Goal: Obtain resource: Download file/media

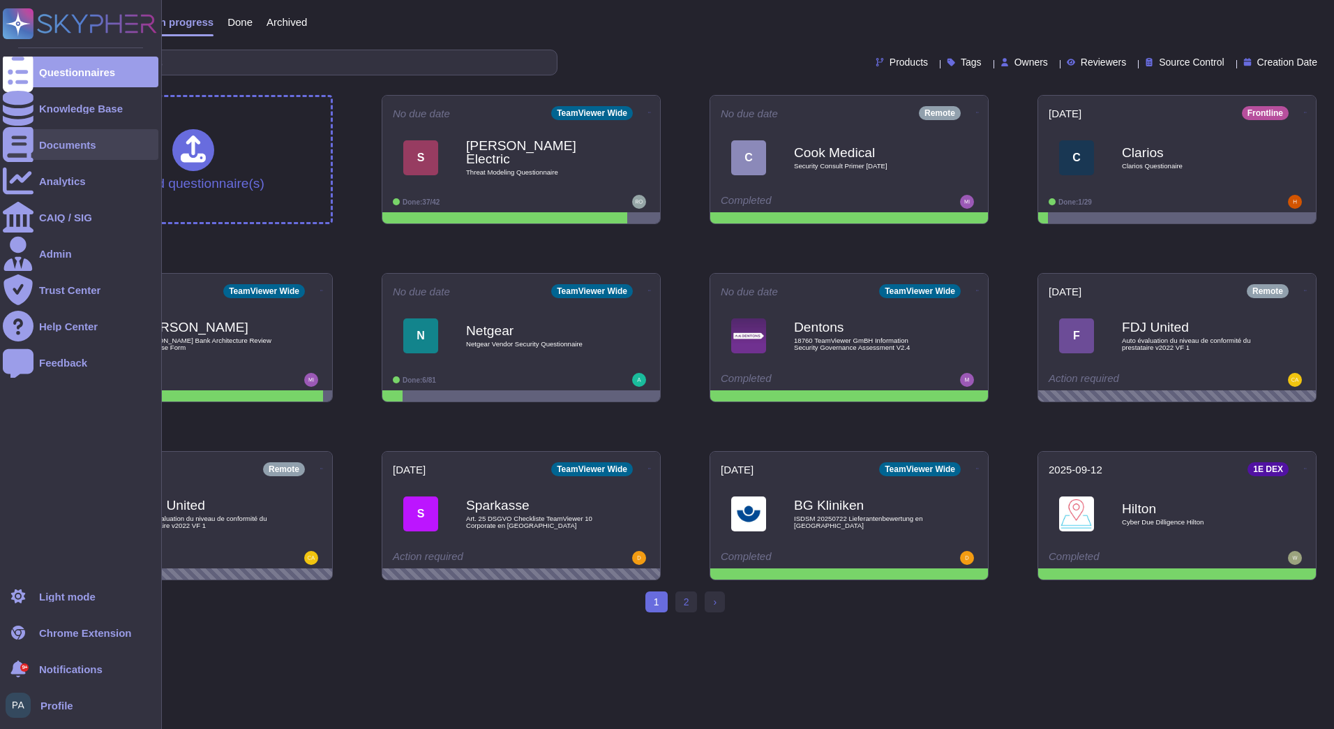
click at [67, 149] on div "Documents" at bounding box center [67, 145] width 57 height 10
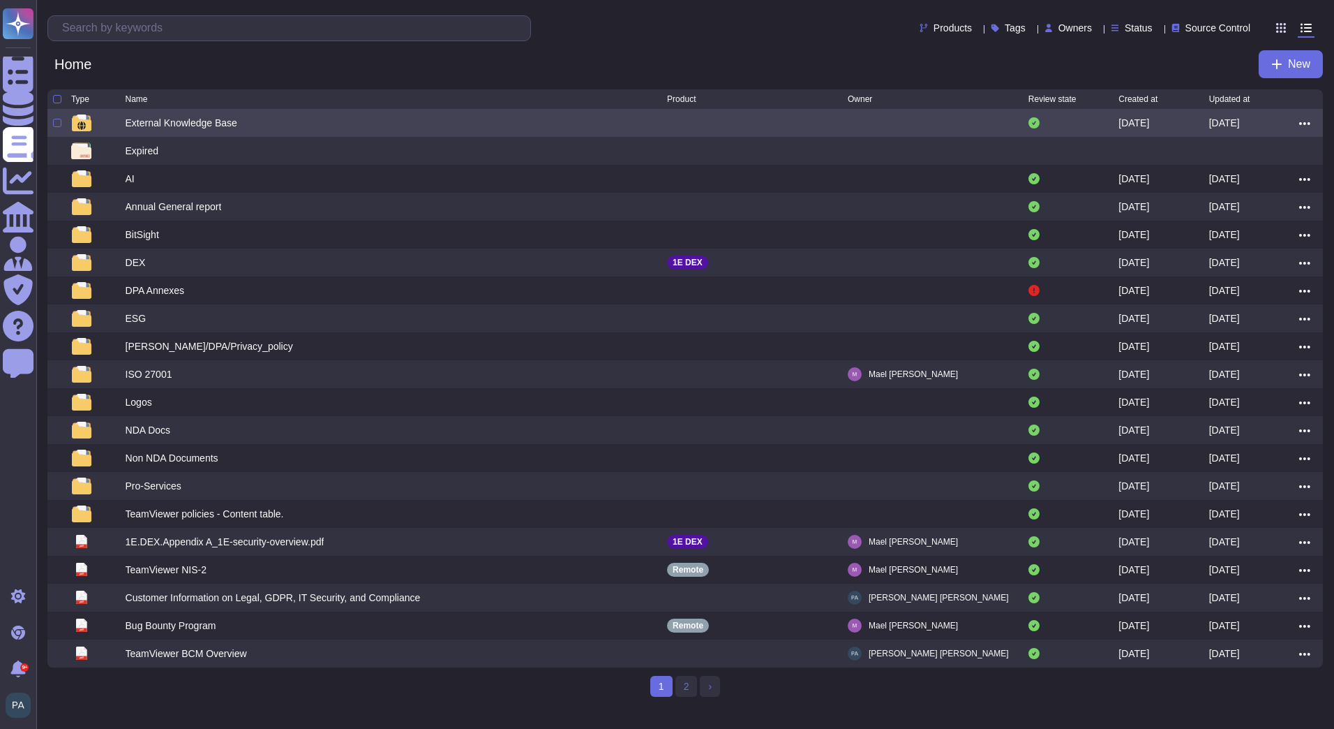
click at [198, 137] on div "External Knowledge Base [DATE] [DATE]" at bounding box center [685, 123] width 1276 height 28
click at [198, 128] on div "External Knowledge Base" at bounding box center [182, 123] width 112 height 14
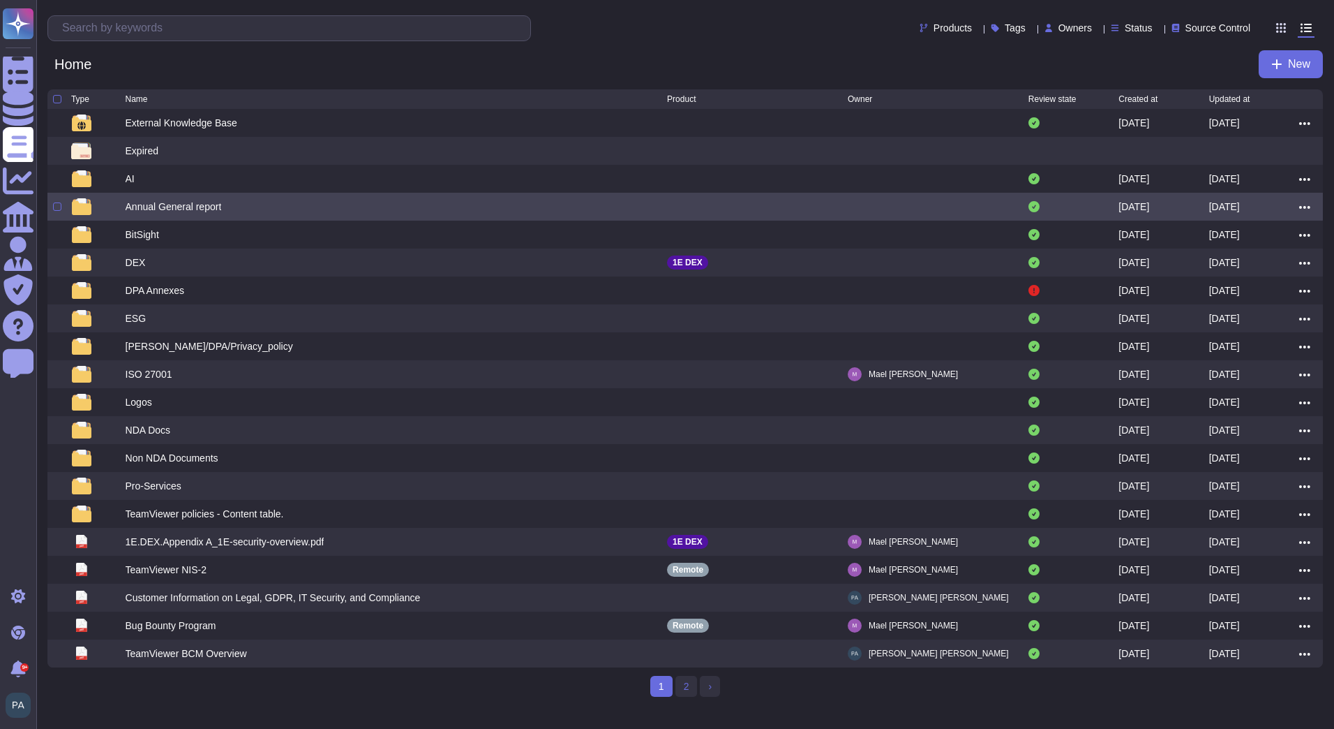
click at [174, 214] on div "Annual General report" at bounding box center [174, 207] width 96 height 14
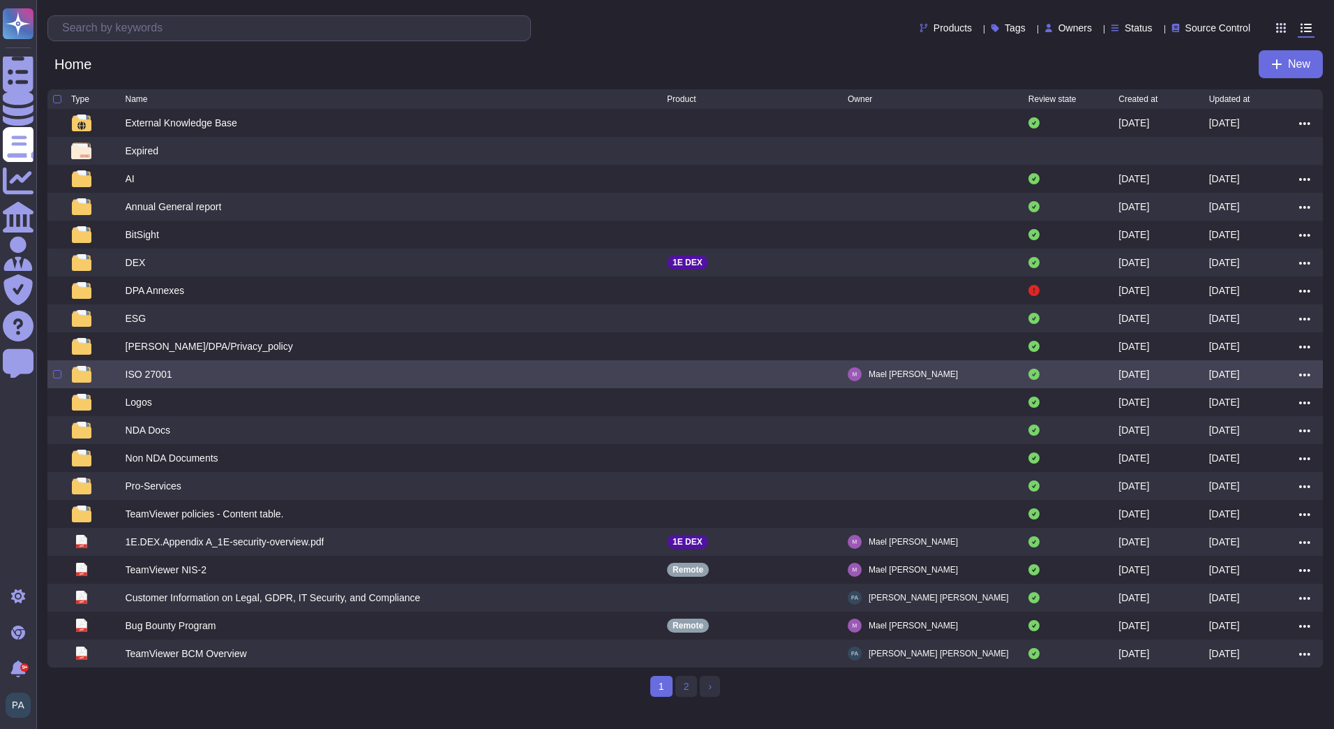
click at [156, 378] on div "ISO 27001" at bounding box center [149, 374] width 47 height 14
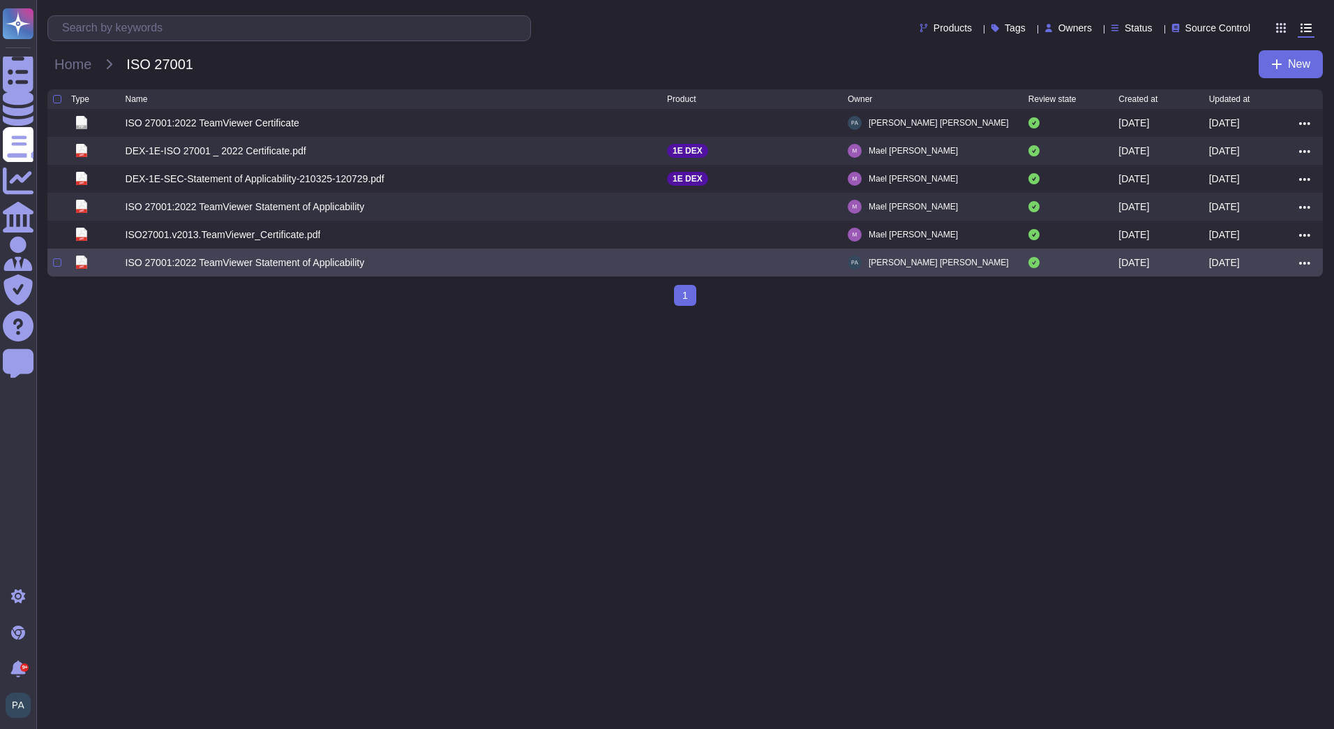
click at [212, 269] on div "ISO 27001:2022 TeamViewer Statement of Applicability" at bounding box center [245, 262] width 239 height 14
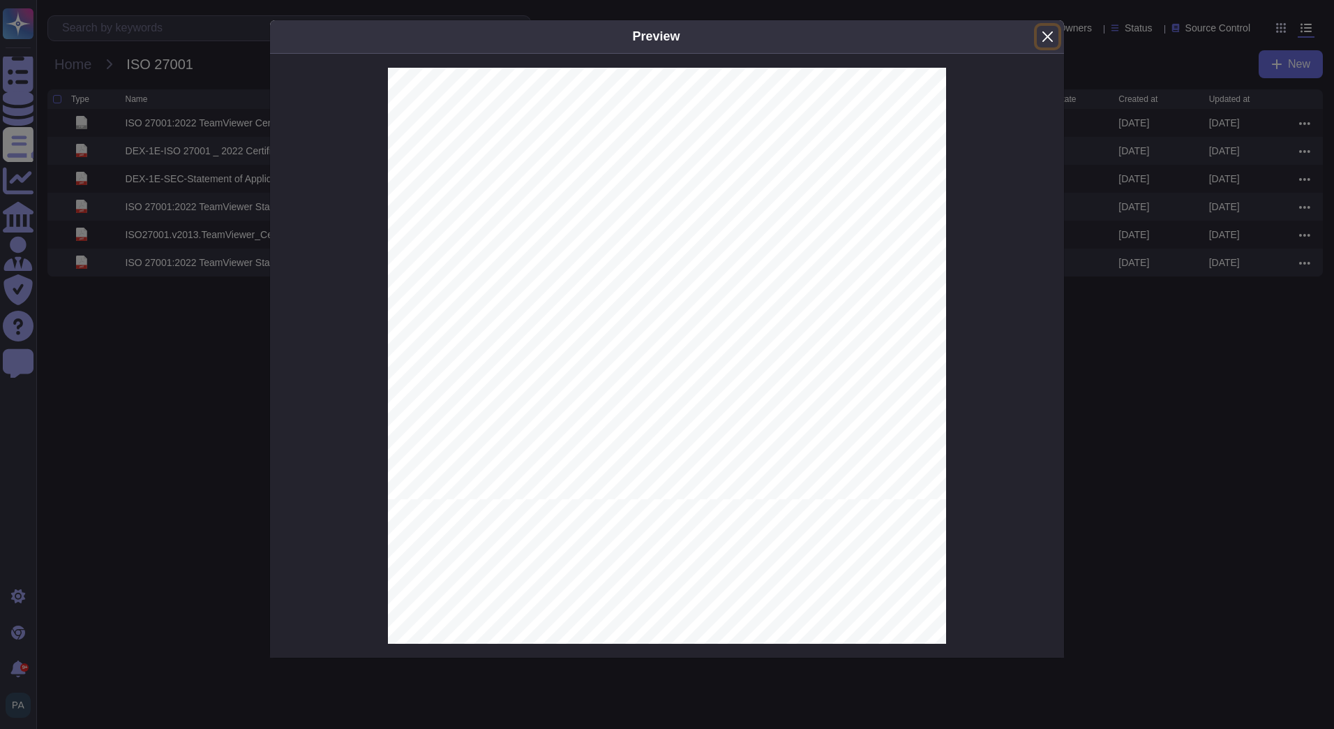
click at [1052, 31] on button "Close" at bounding box center [1048, 37] width 22 height 22
